Goal: Task Accomplishment & Management: Use online tool/utility

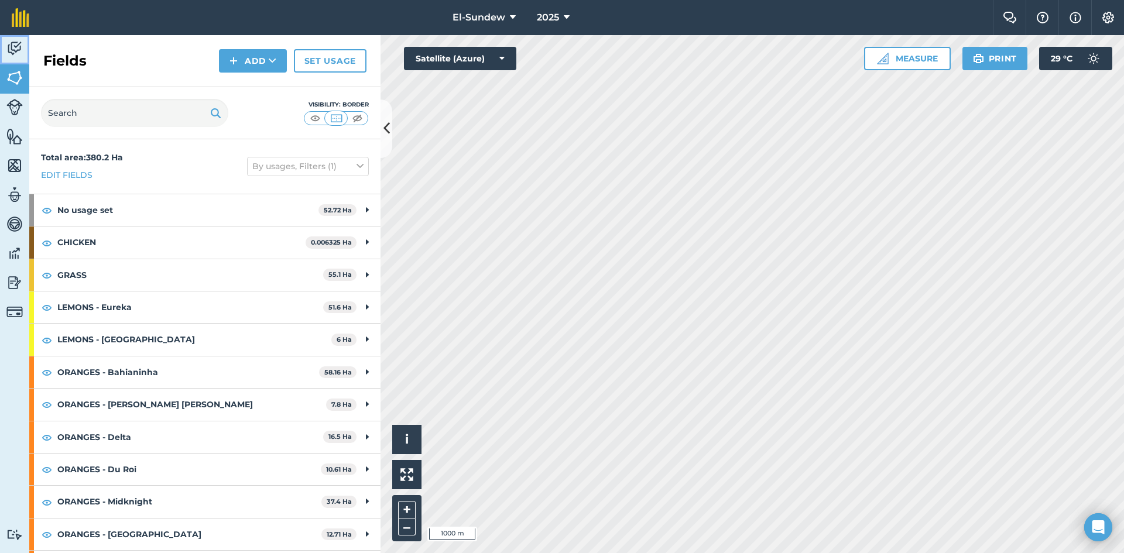
drag, startPoint x: 9, startPoint y: 44, endPoint x: 16, endPoint y: 44, distance: 7.0
click at [9, 44] on img at bounding box center [14, 49] width 16 height 18
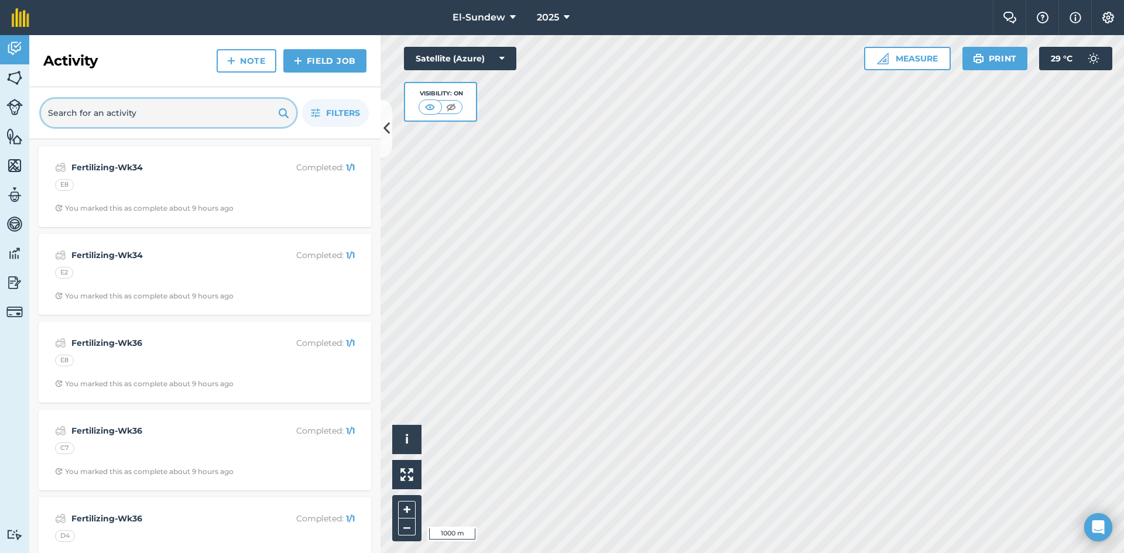
click at [120, 106] on input "text" at bounding box center [168, 113] width 255 height 28
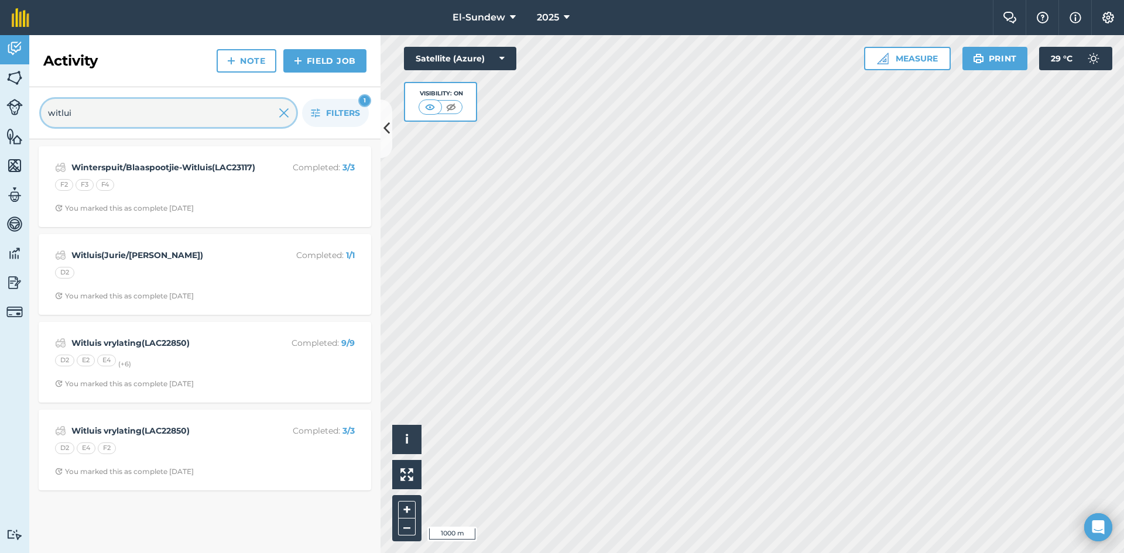
type input "witluis"
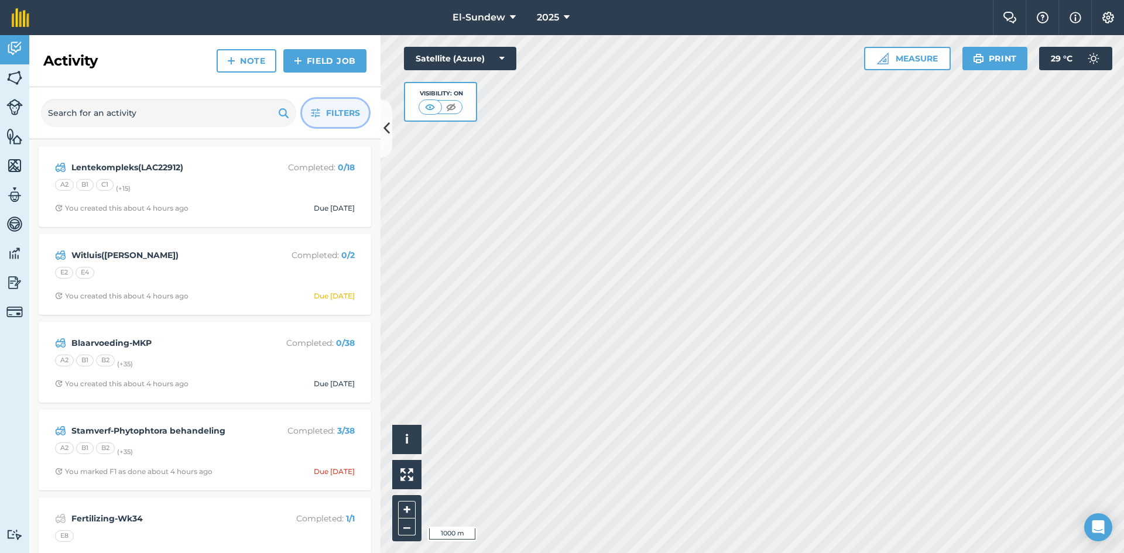
click at [317, 115] on icon "button" at bounding box center [315, 112] width 9 height 9
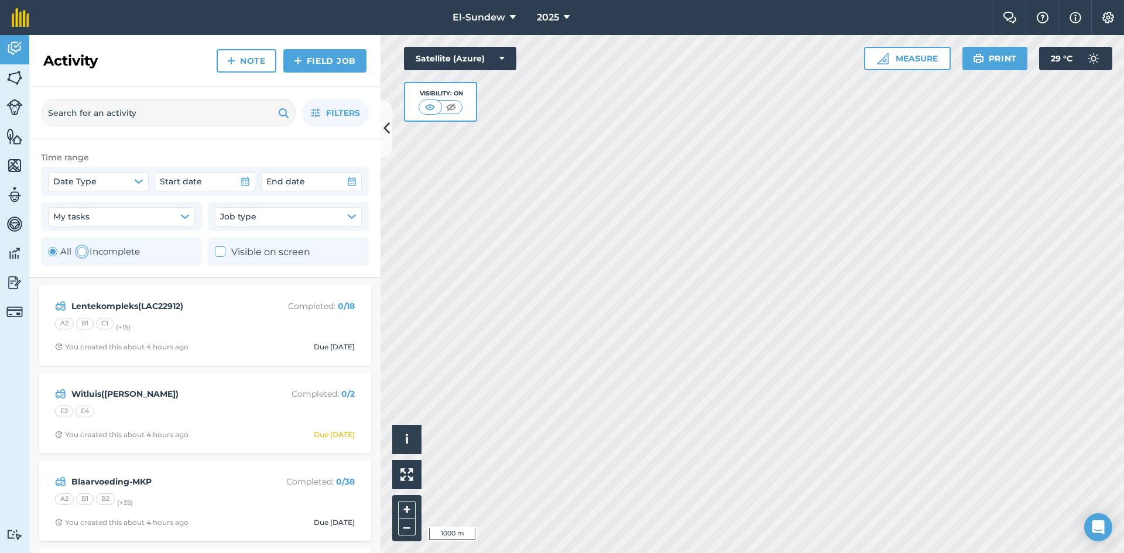
click at [86, 252] on div "Toggle Activity" at bounding box center [81, 251] width 9 height 9
radio input "false"
radio input "true"
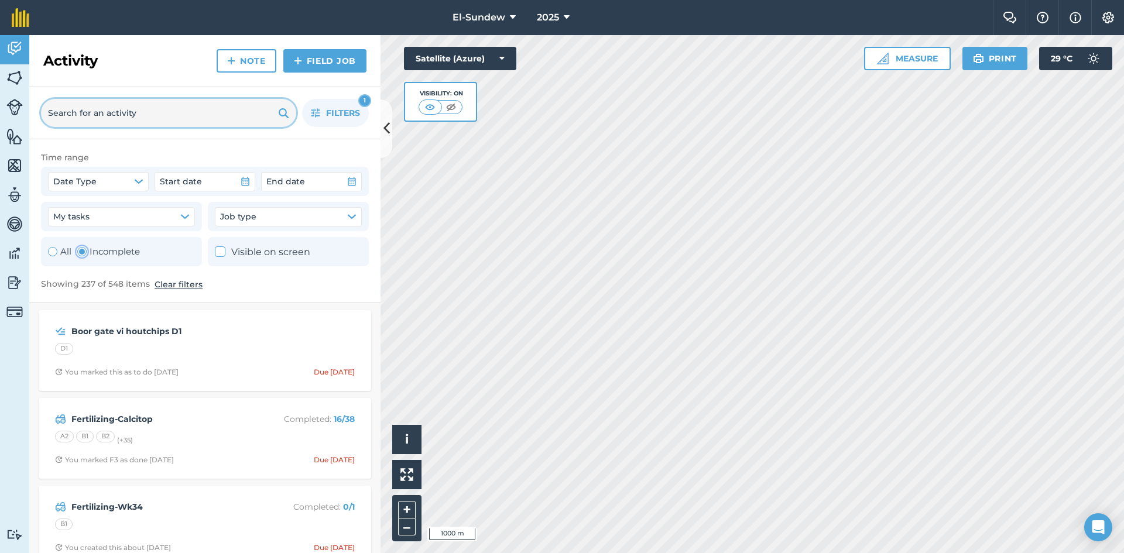
click at [169, 104] on input "text" at bounding box center [168, 113] width 255 height 28
type input "witlui"
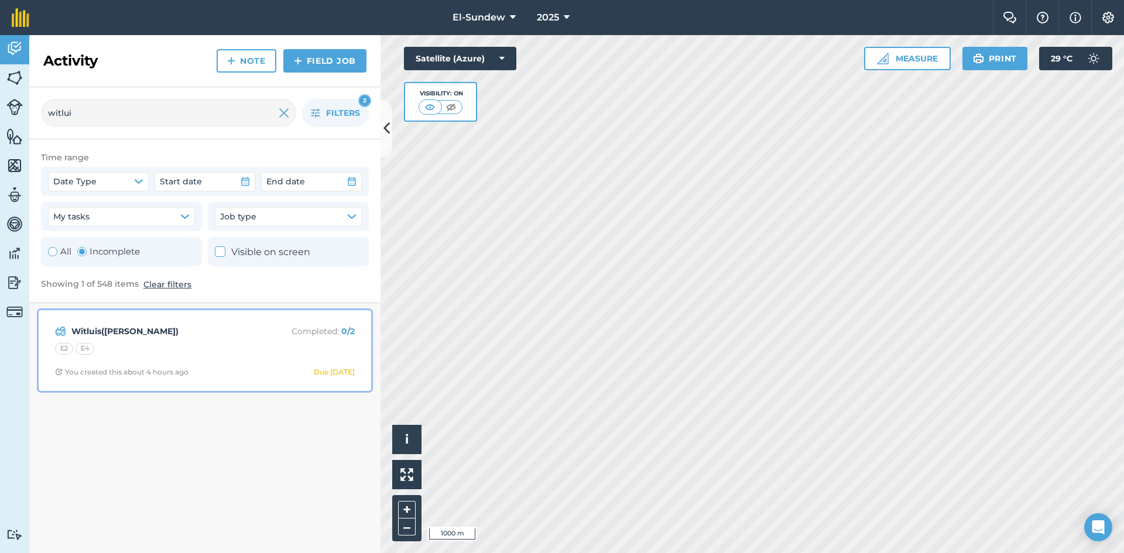
click at [170, 350] on div "E2 E4" at bounding box center [205, 350] width 300 height 15
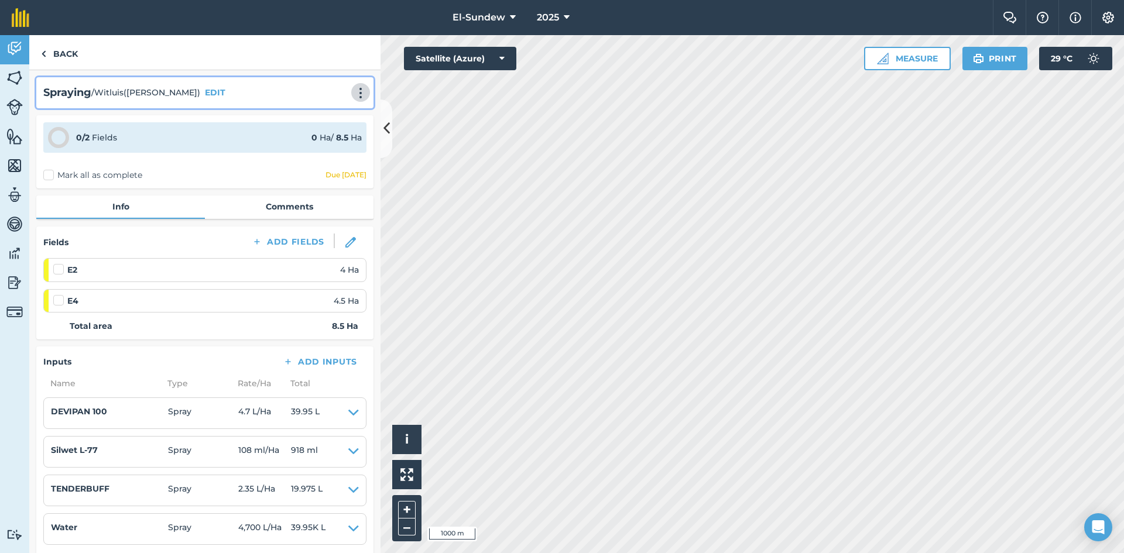
click at [354, 88] on img at bounding box center [361, 93] width 14 height 12
click at [333, 115] on link "Print" at bounding box center [336, 118] width 75 height 23
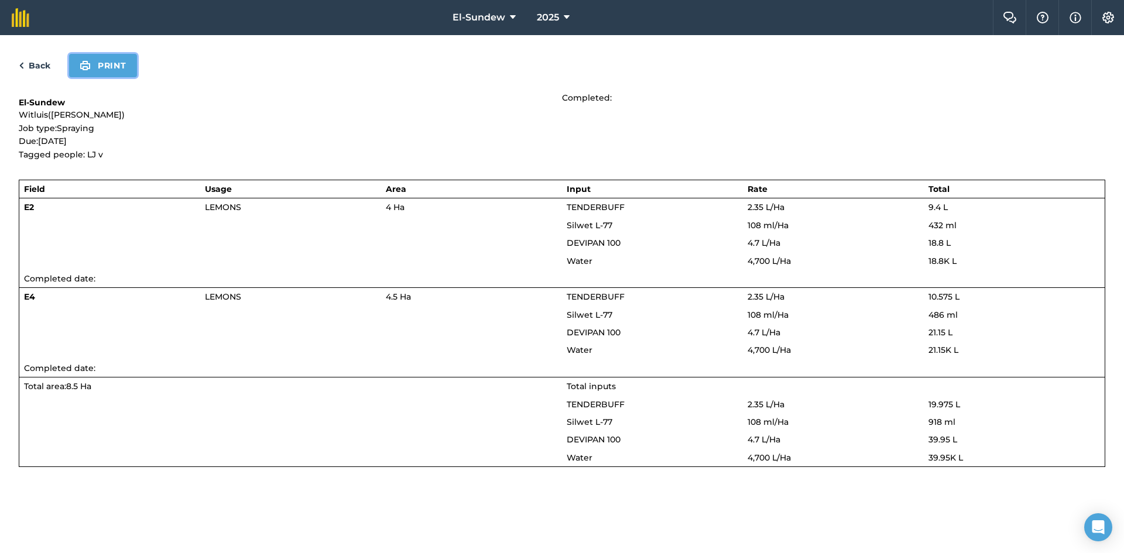
click at [109, 61] on button "Print" at bounding box center [103, 65] width 68 height 23
click at [32, 67] on link "Back" at bounding box center [35, 66] width 32 height 14
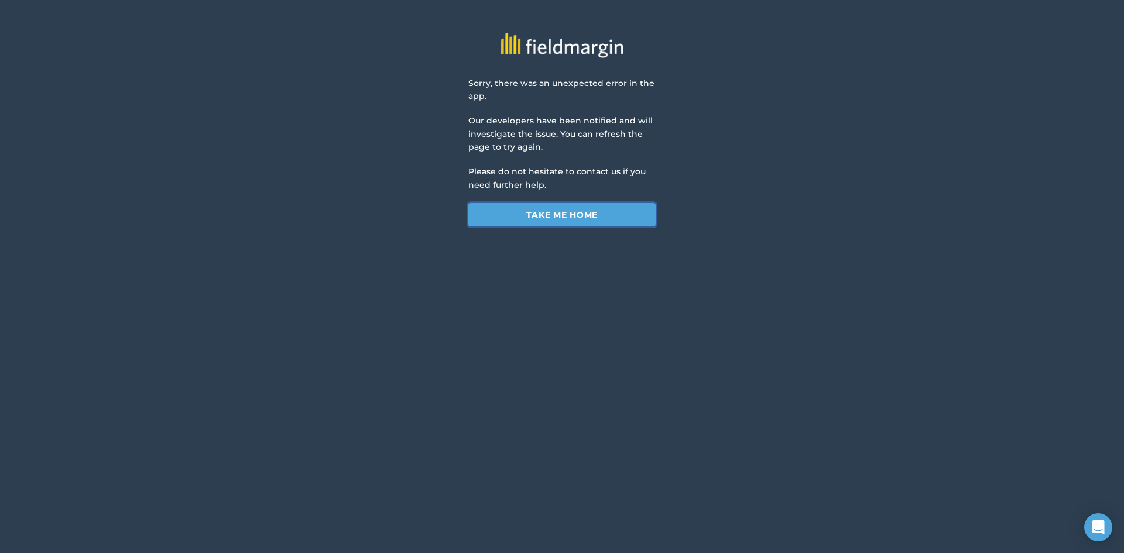
click at [549, 223] on link "Take me home" at bounding box center [561, 214] width 187 height 23
